Goal: Transaction & Acquisition: Purchase product/service

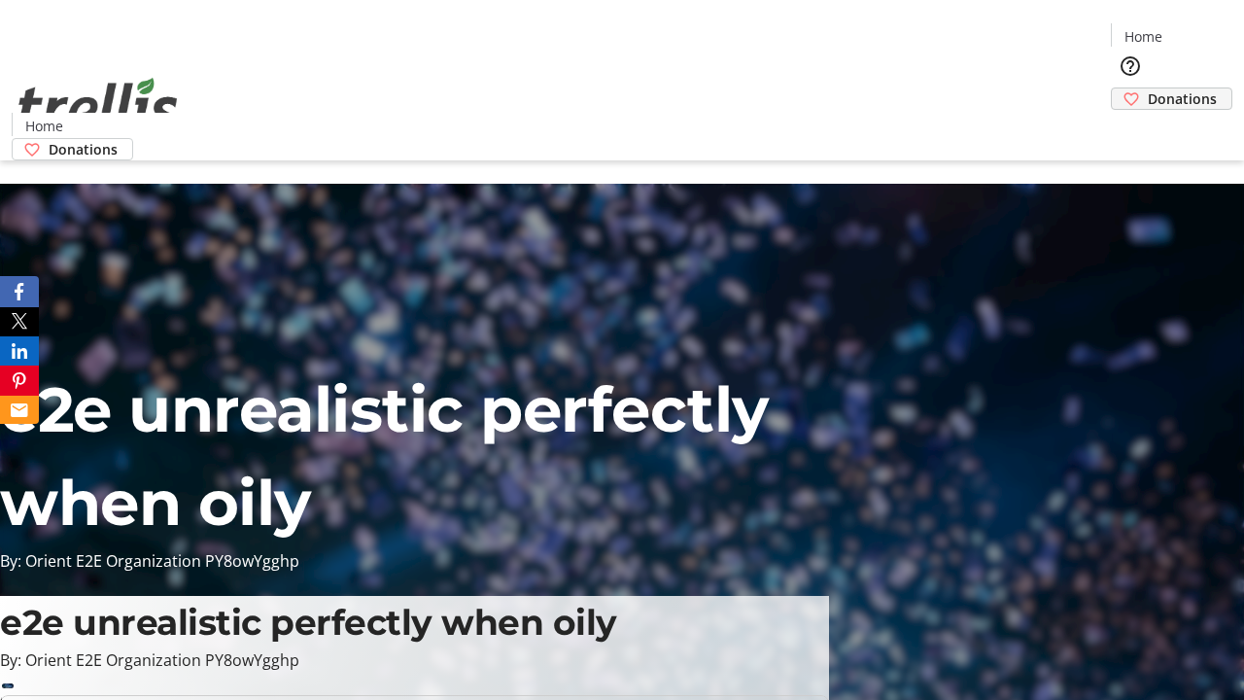
click at [1148, 88] on span "Donations" at bounding box center [1182, 98] width 69 height 20
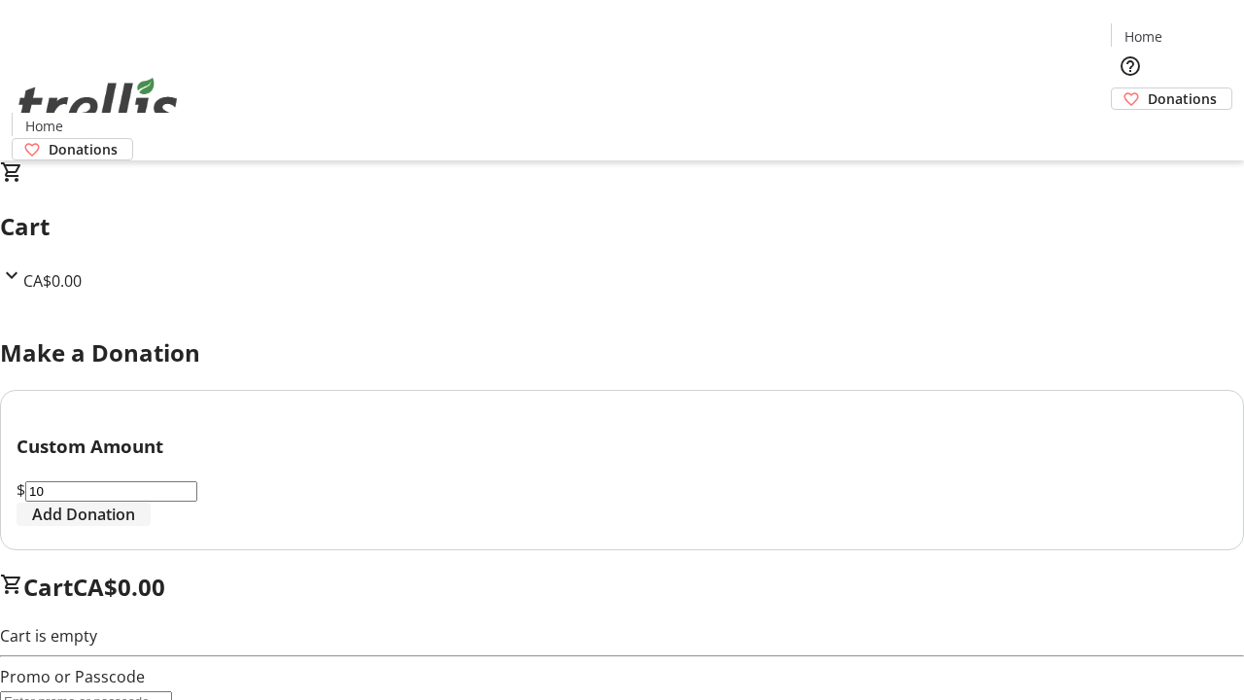
click at [135, 526] on span "Add Donation" at bounding box center [83, 514] width 103 height 23
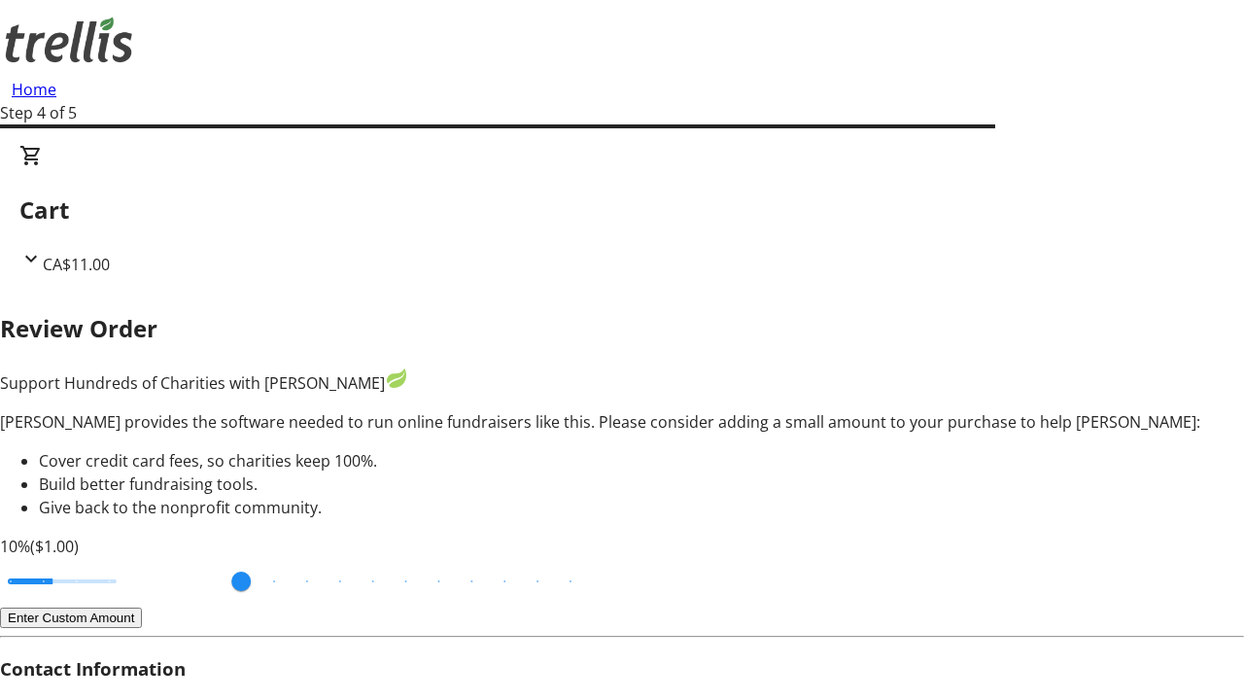
type input "3"
click at [131, 560] on input "Cover fees percentage" at bounding box center [62, 581] width 150 height 43
